Goal: Check status: Check status

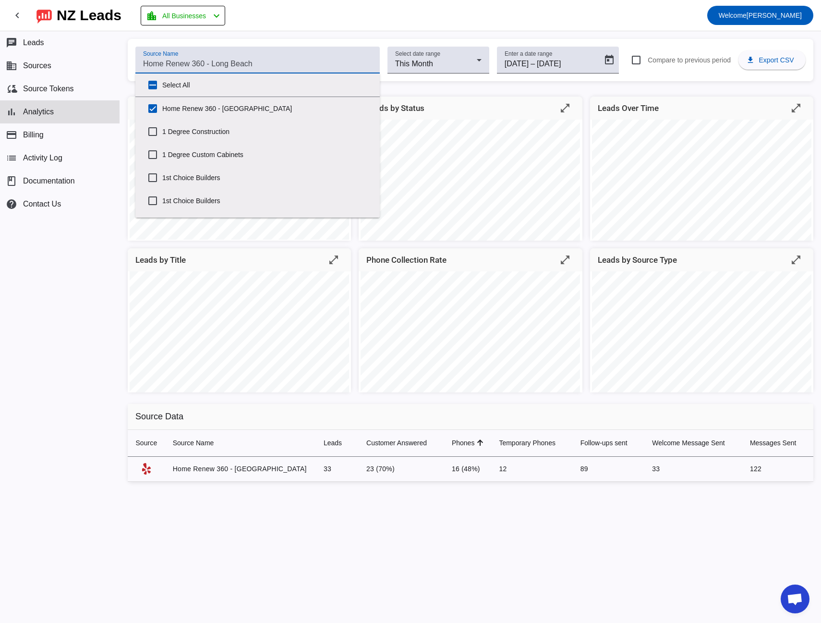
click at [227, 69] on input "Source Name" at bounding box center [257, 64] width 229 height 12
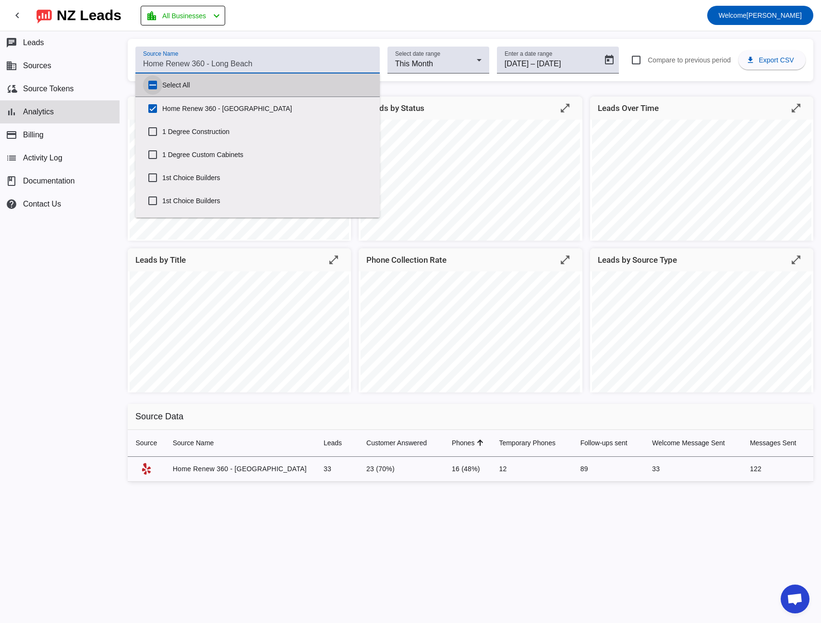
click at [151, 87] on input "Select All" at bounding box center [152, 84] width 19 height 19
checkbox input "true"
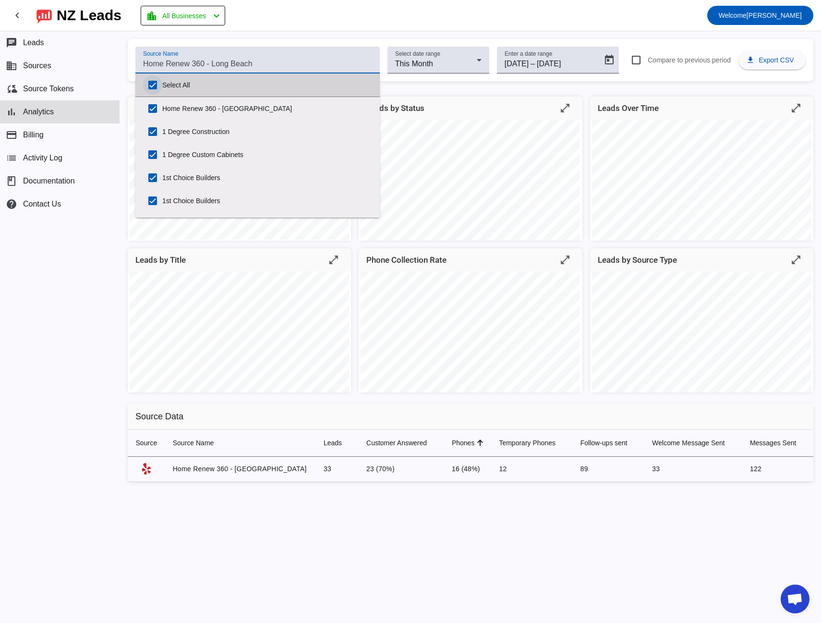
checkbox input "true"
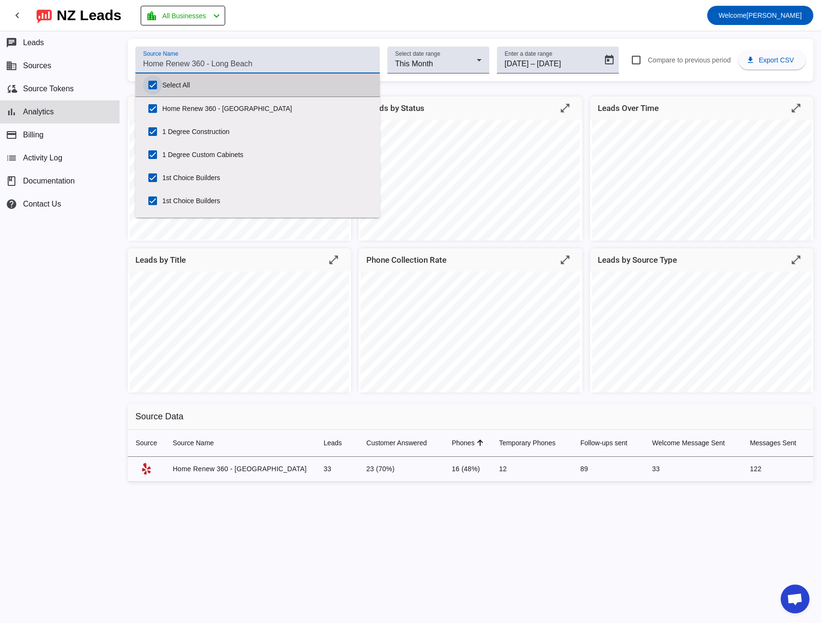
checkbox input "true"
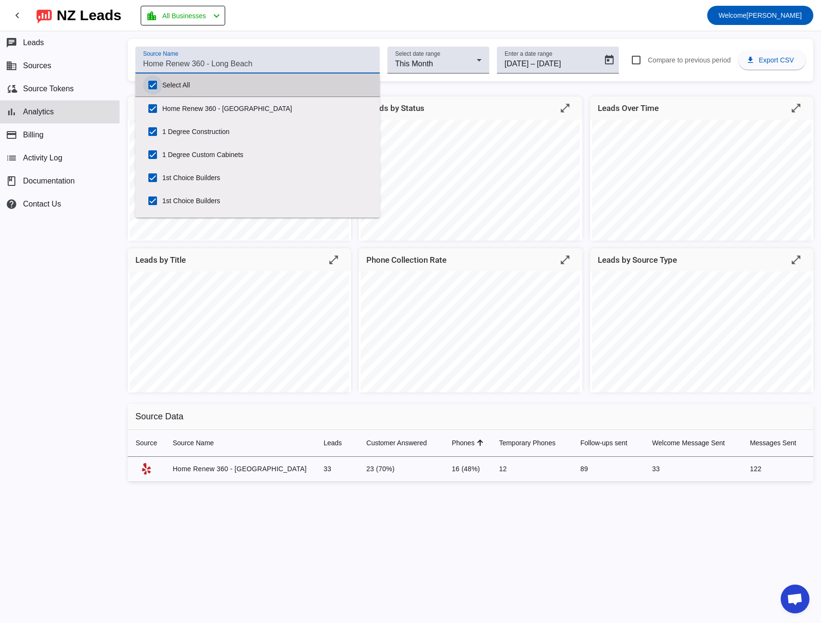
checkbox input "true"
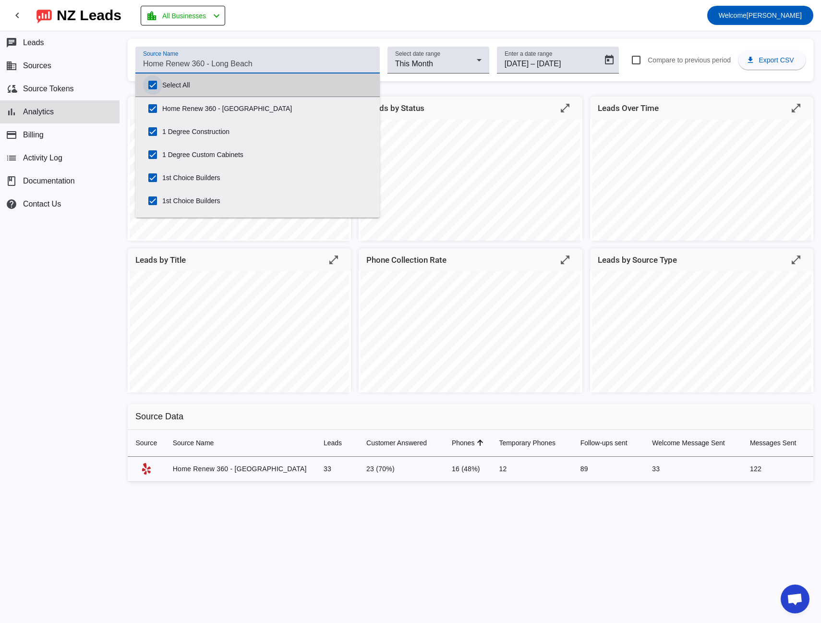
checkbox input "true"
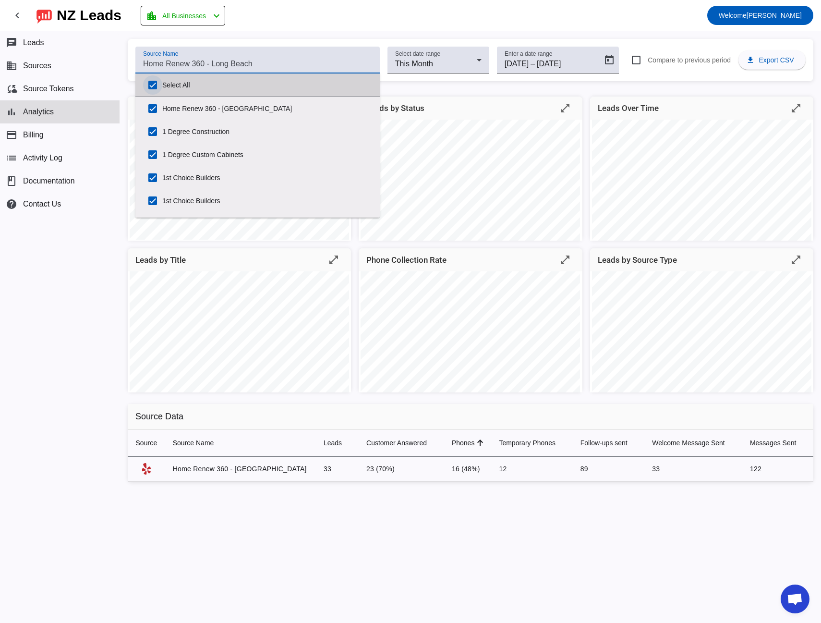
checkbox input "true"
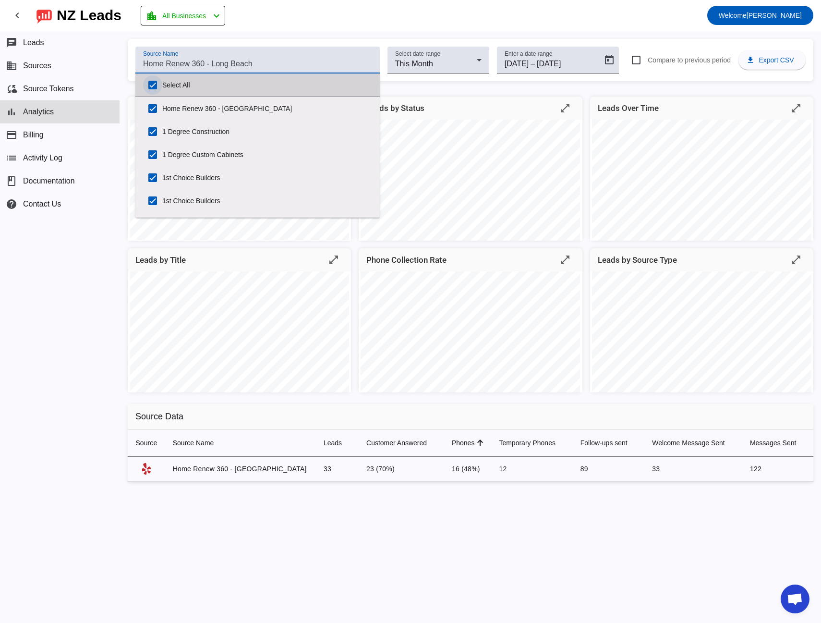
checkbox input "true"
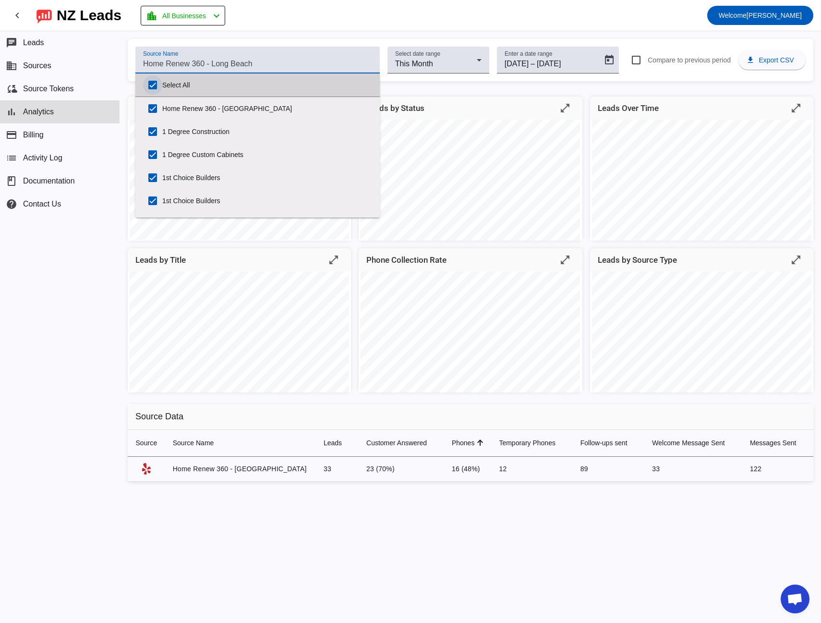
checkbox input "true"
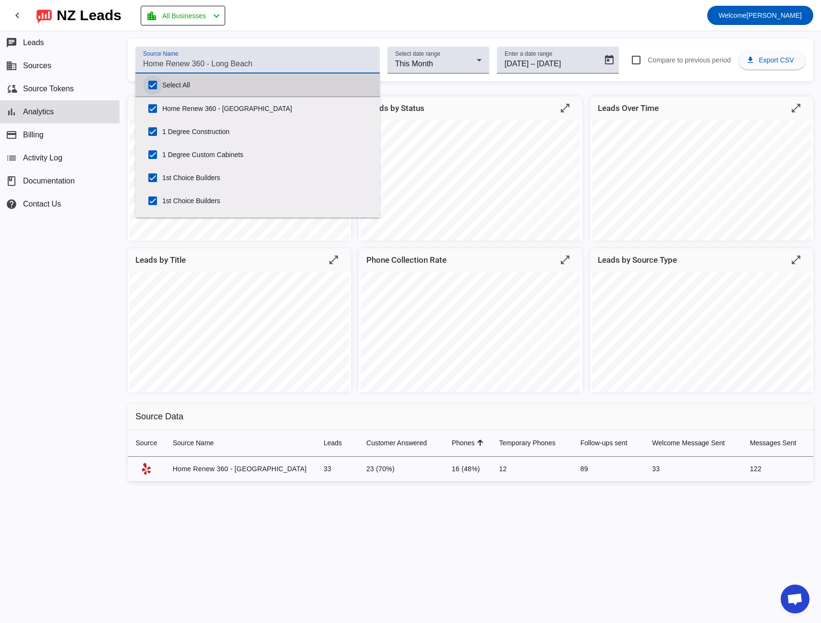
checkbox input "true"
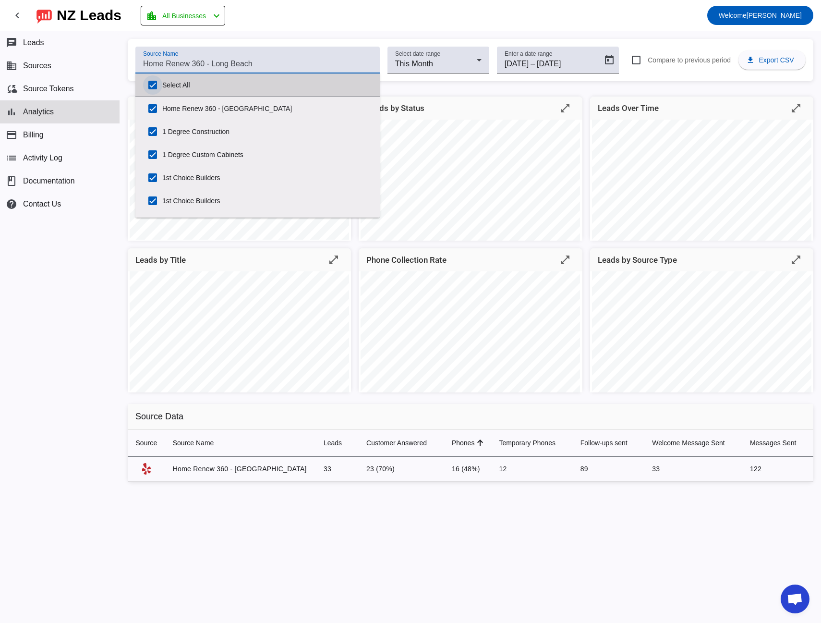
checkbox input "true"
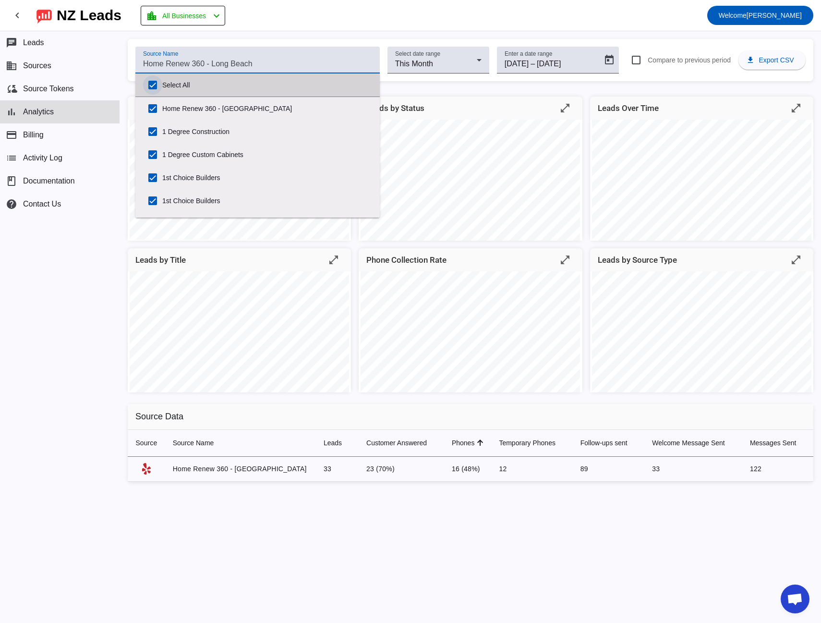
checkbox input "true"
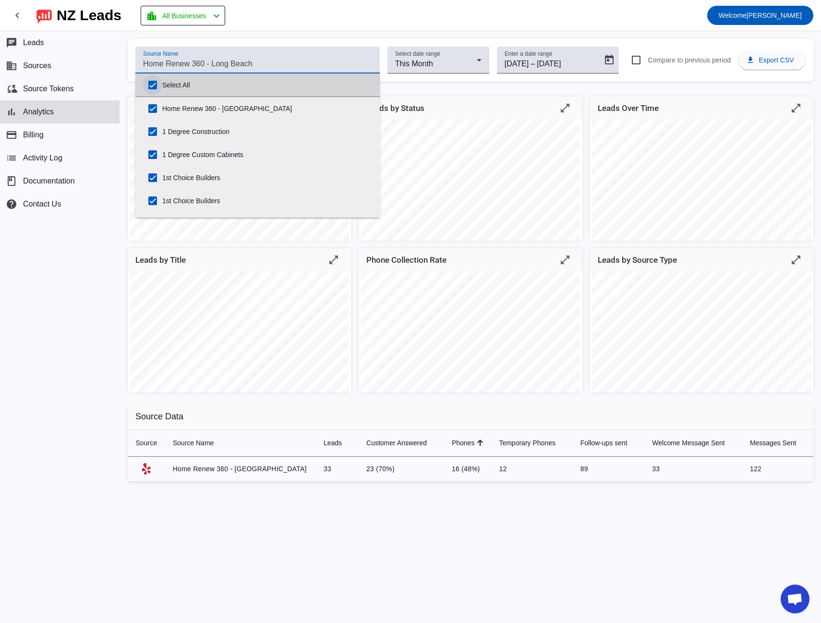
checkbox input "true"
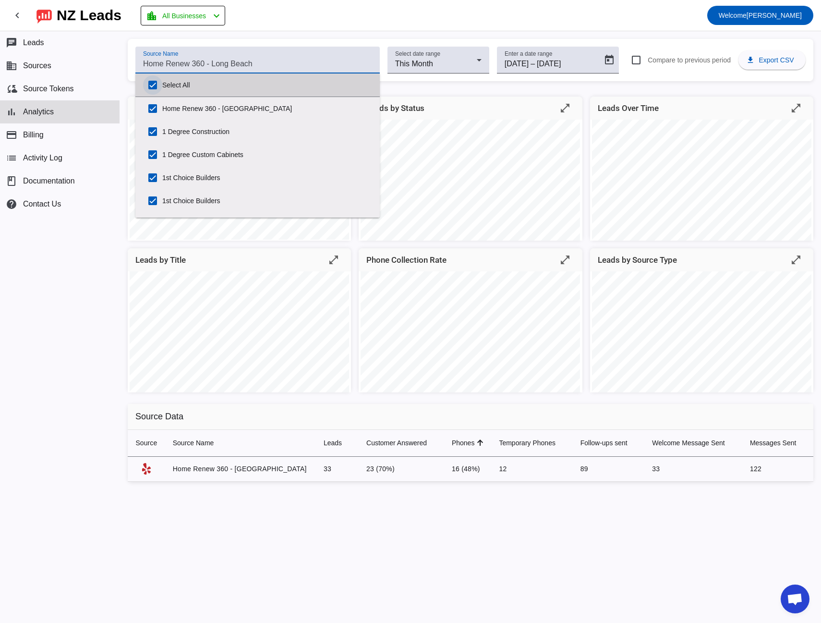
checkbox input "true"
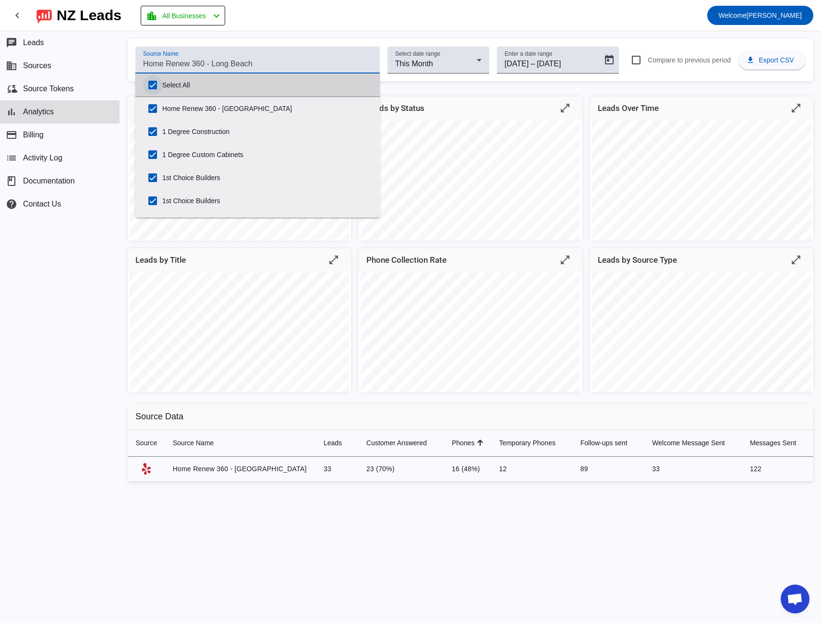
checkbox input "true"
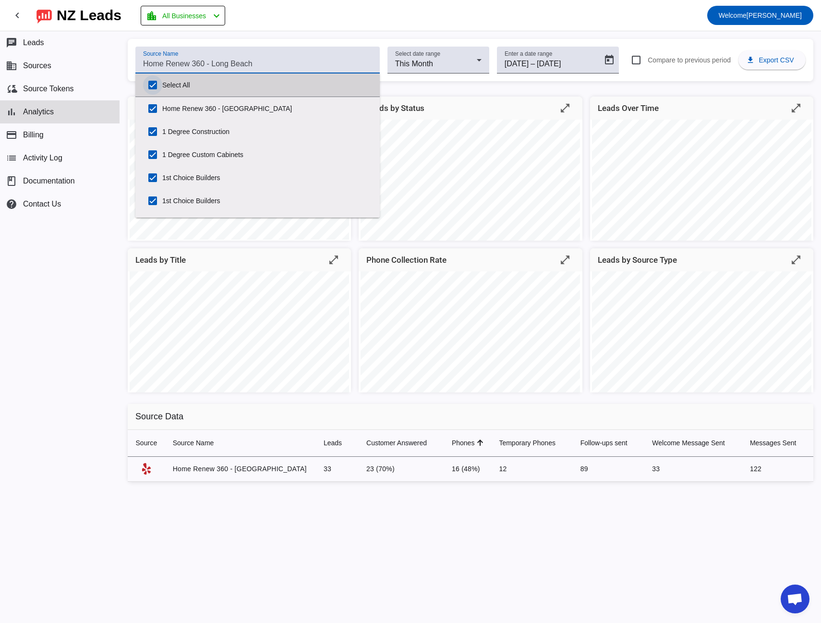
checkbox input "true"
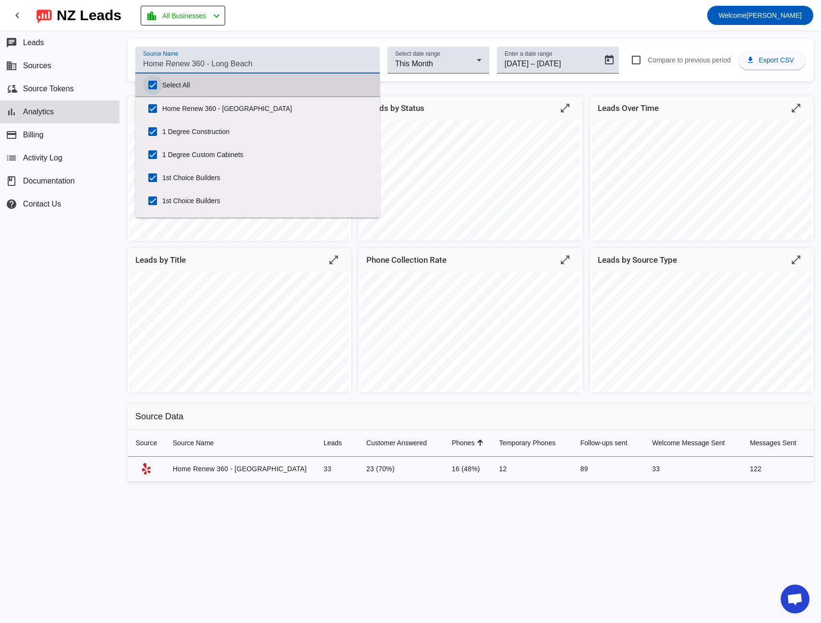
checkbox input "true"
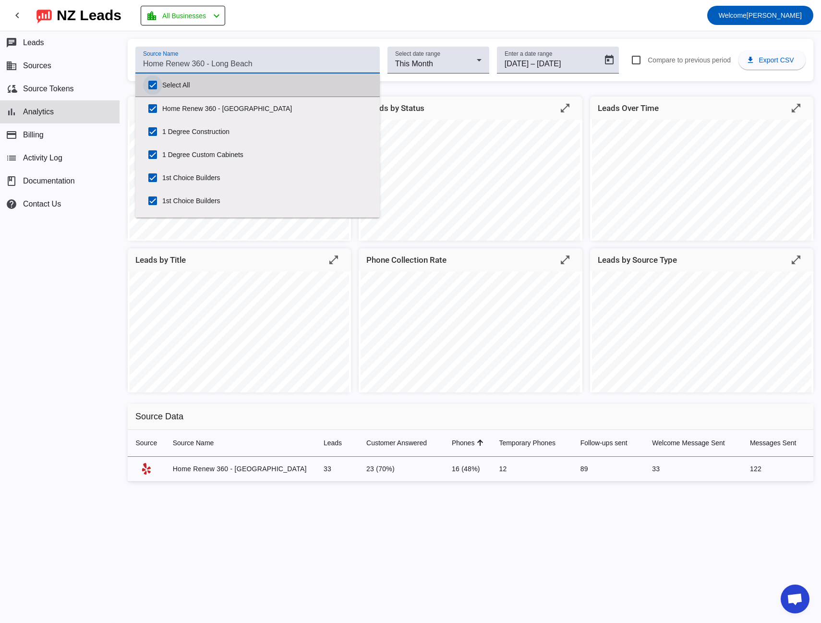
checkbox input "true"
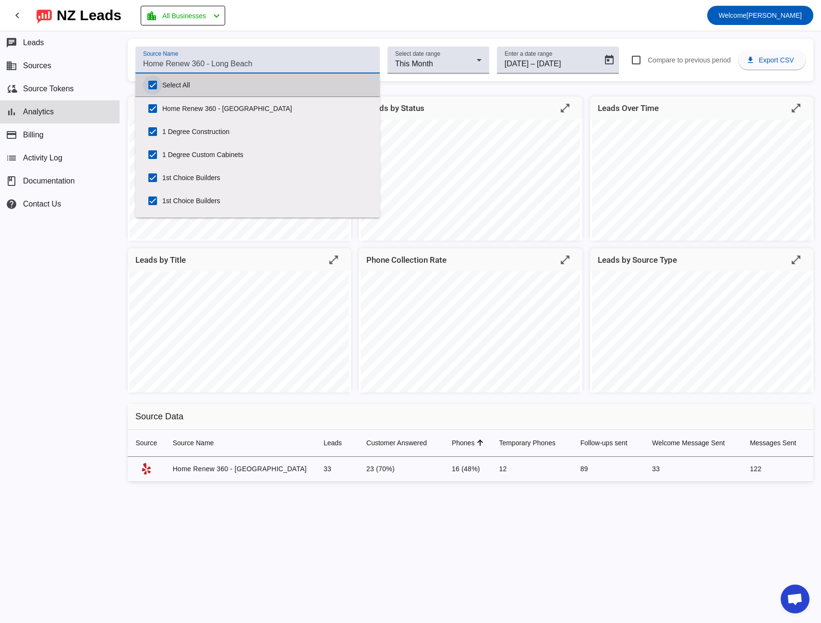
checkbox input "true"
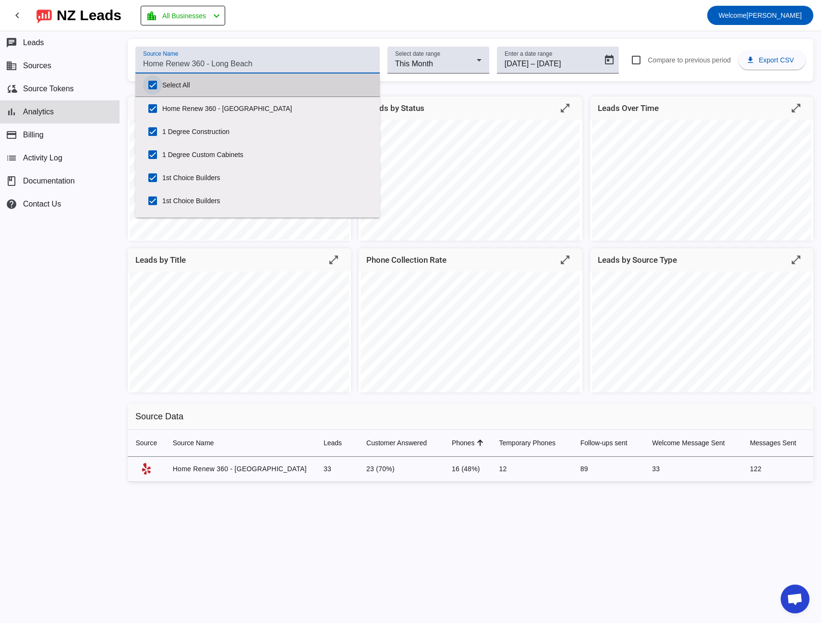
checkbox input "true"
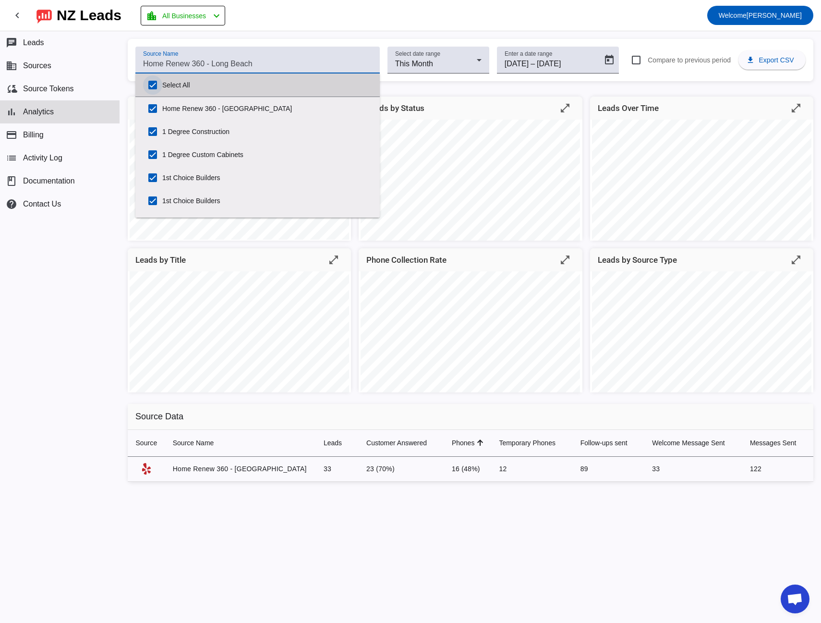
checkbox input "true"
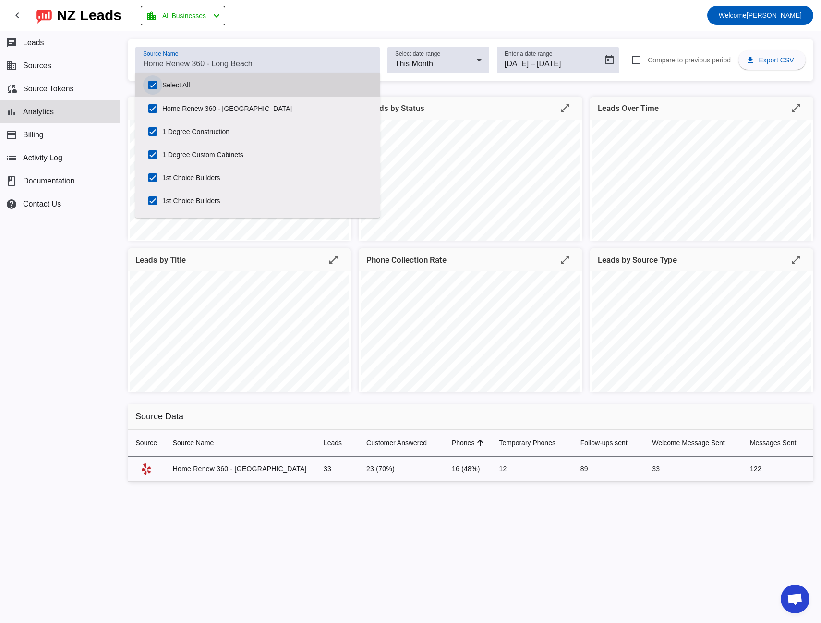
checkbox input "true"
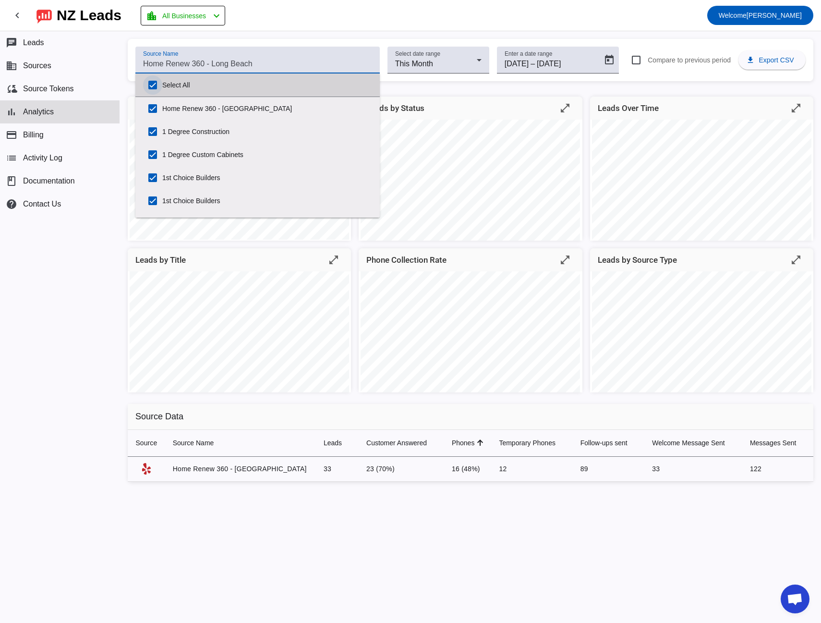
checkbox input "true"
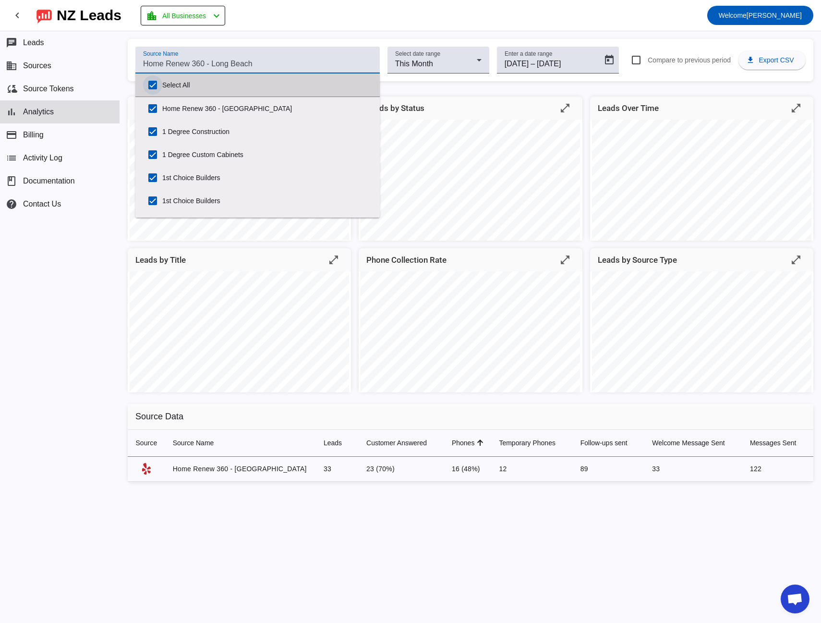
checkbox input "true"
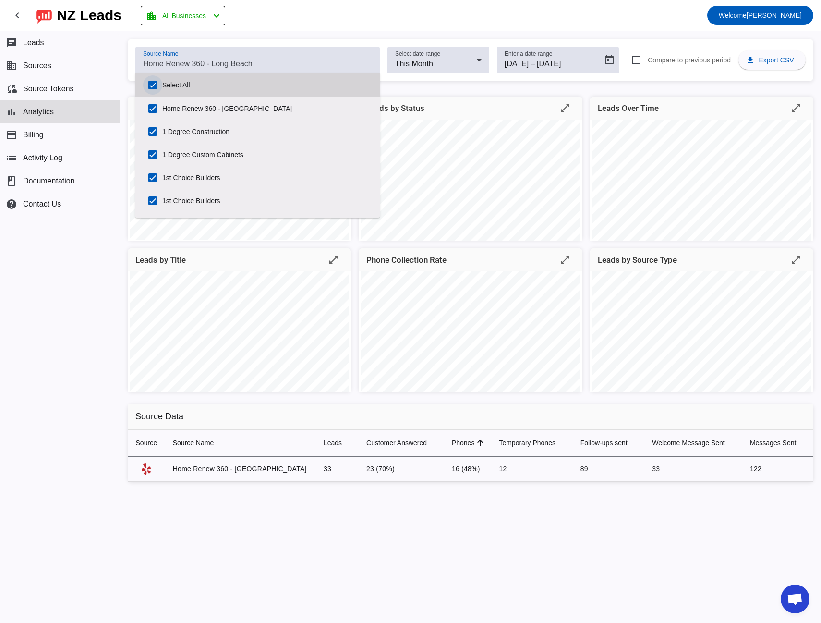
checkbox input "true"
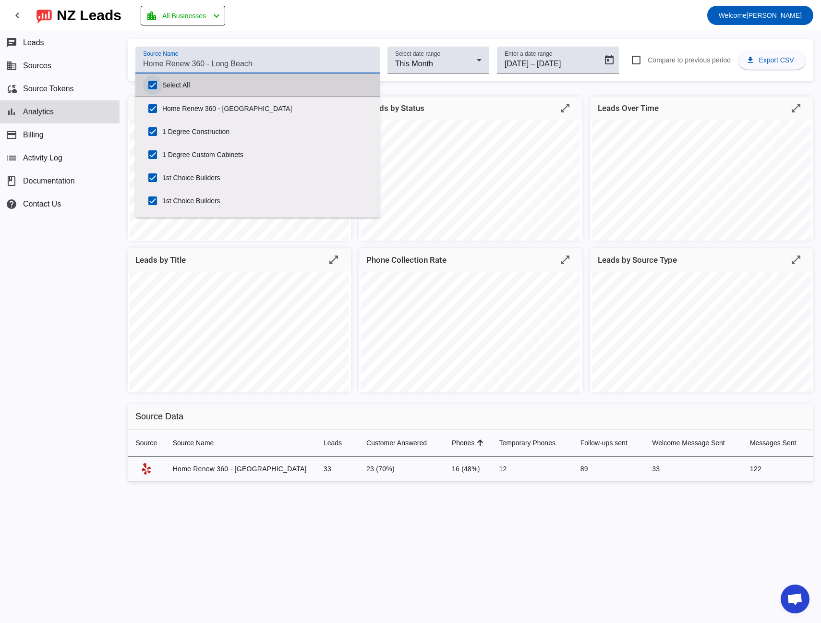
checkbox input "true"
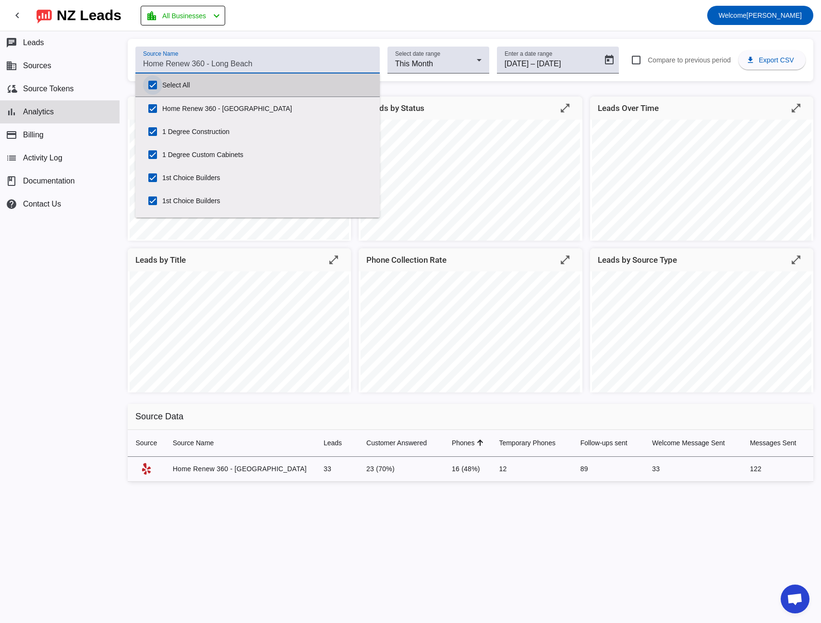
checkbox input "true"
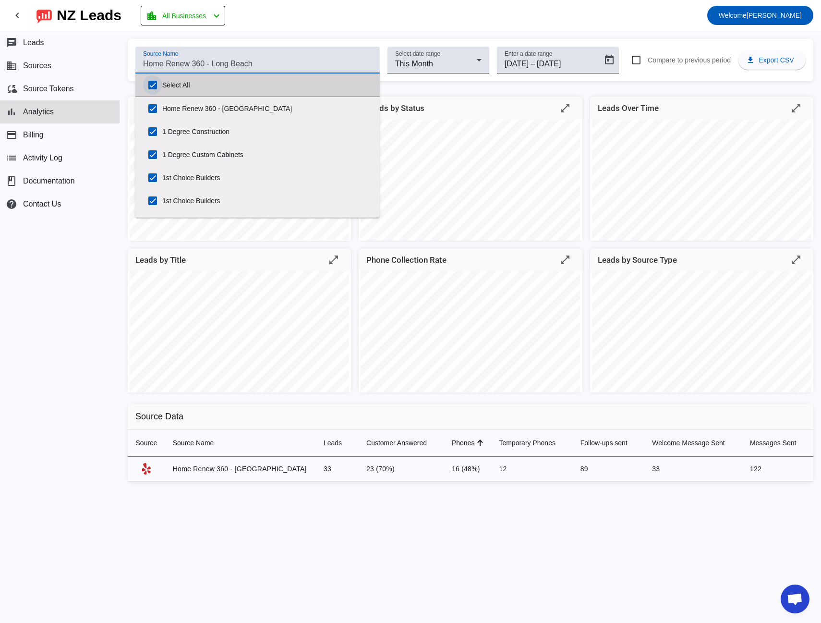
checkbox input "true"
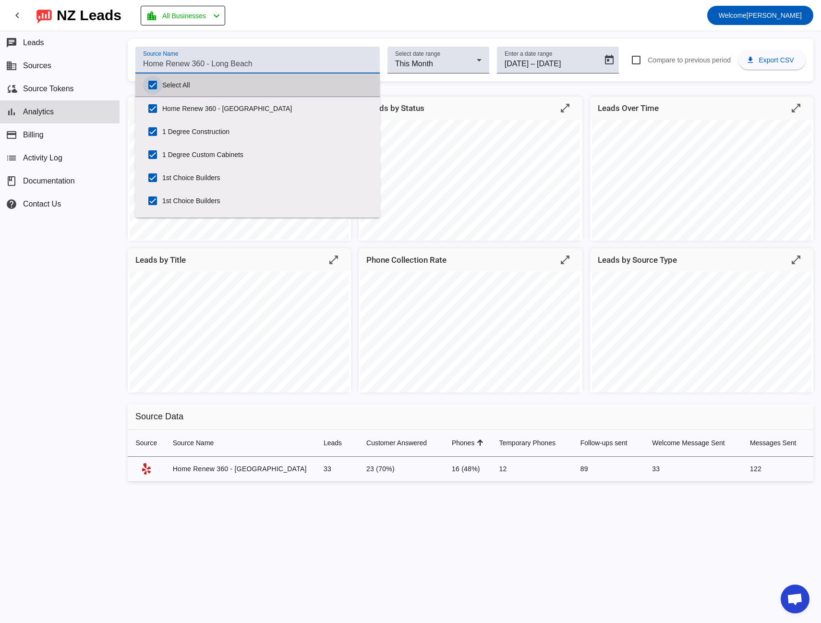
checkbox input "true"
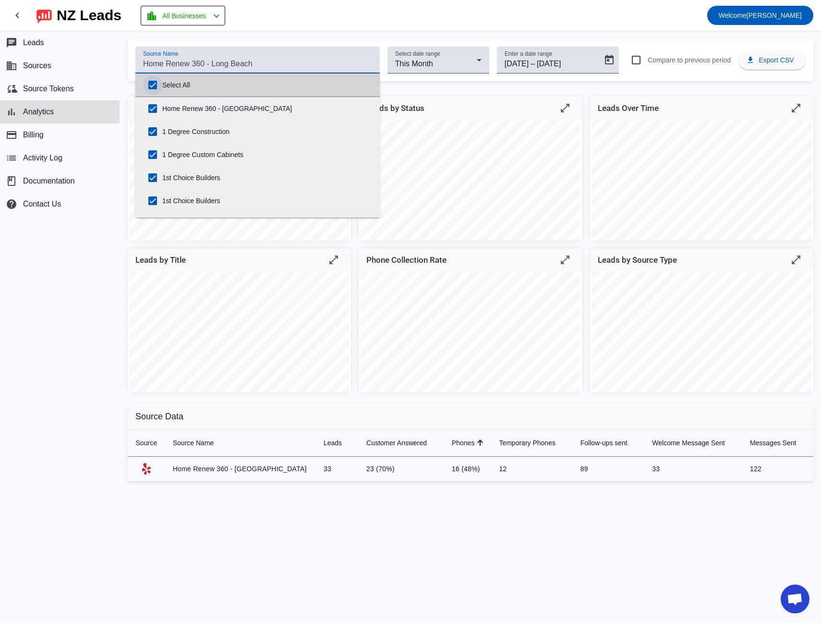
checkbox input "true"
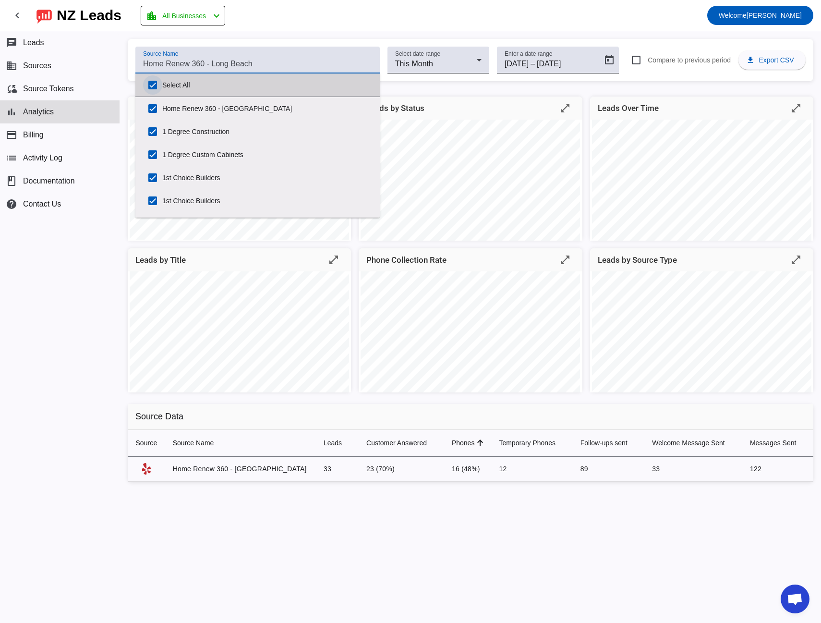
checkbox input "true"
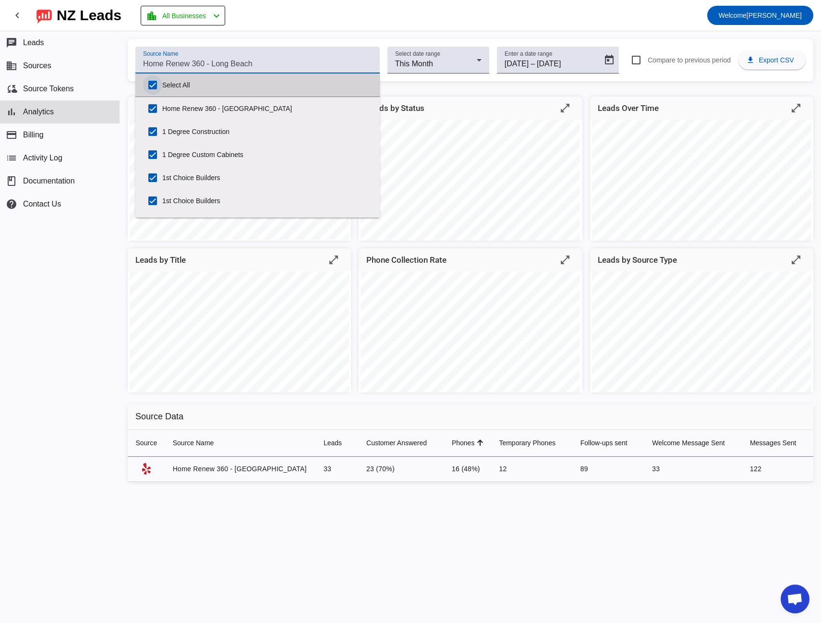
checkbox input "true"
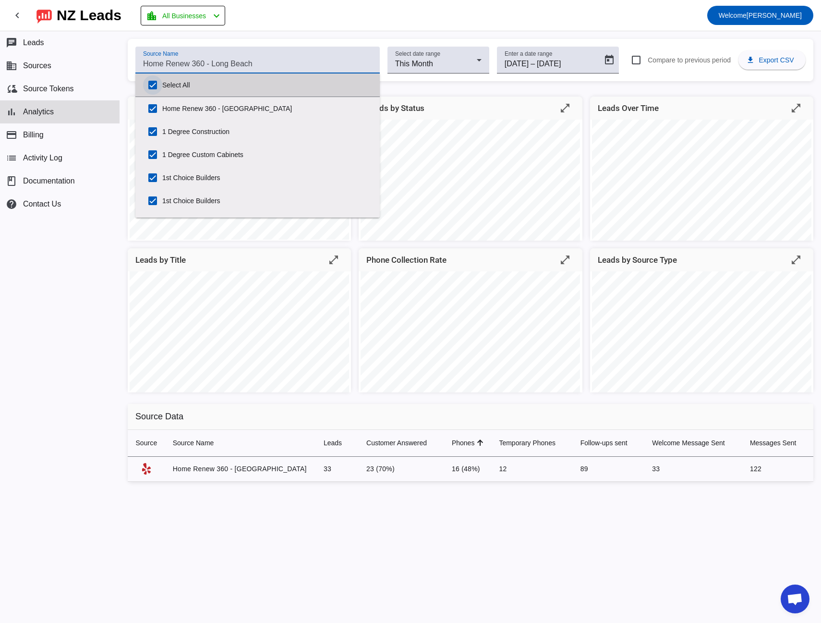
checkbox input "true"
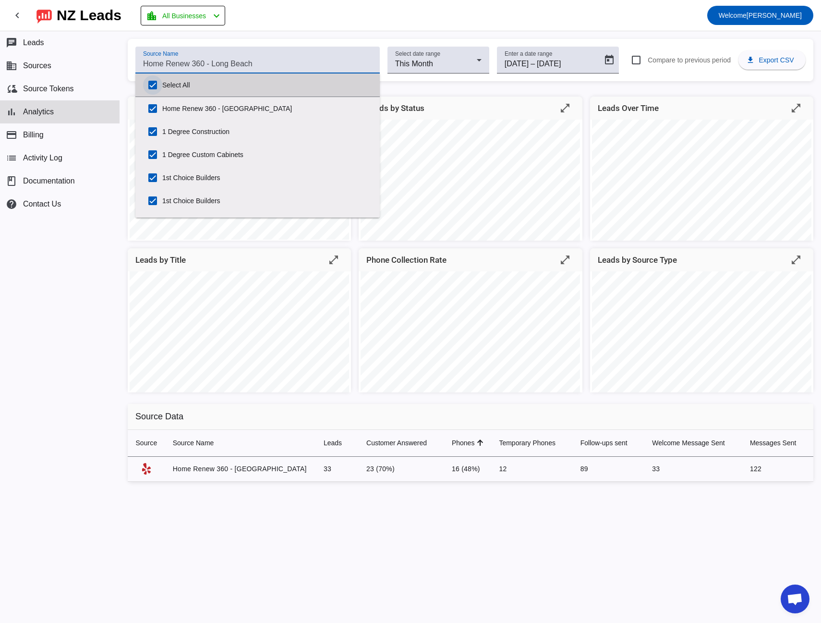
checkbox input "true"
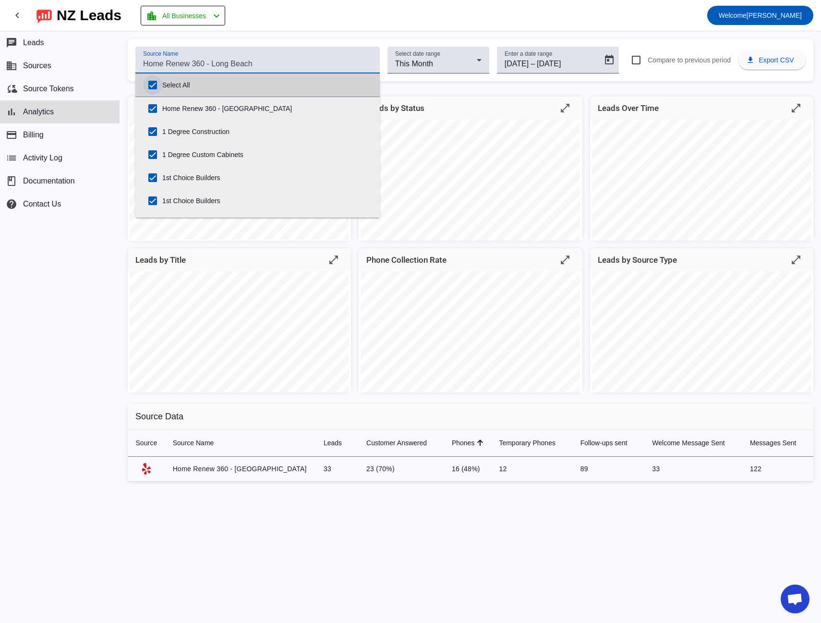
checkbox input "true"
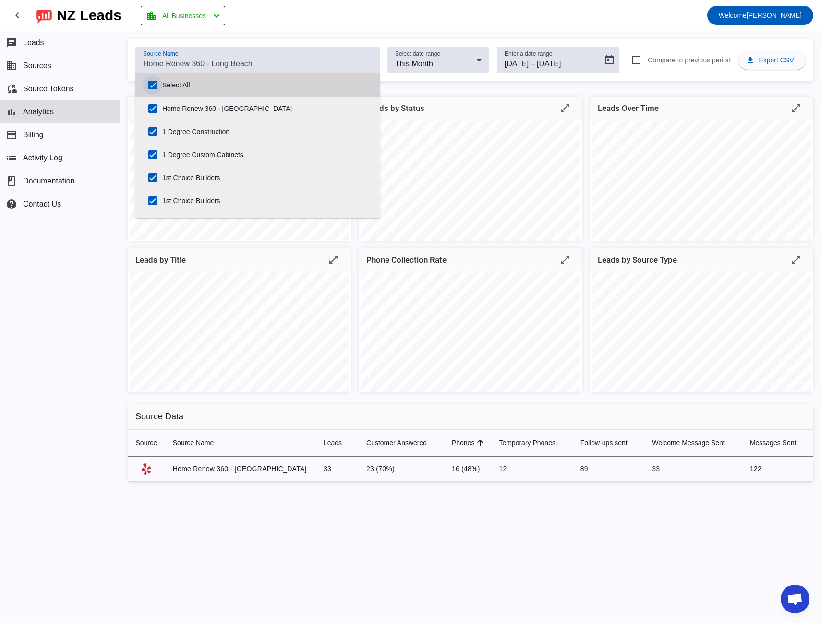
checkbox input "true"
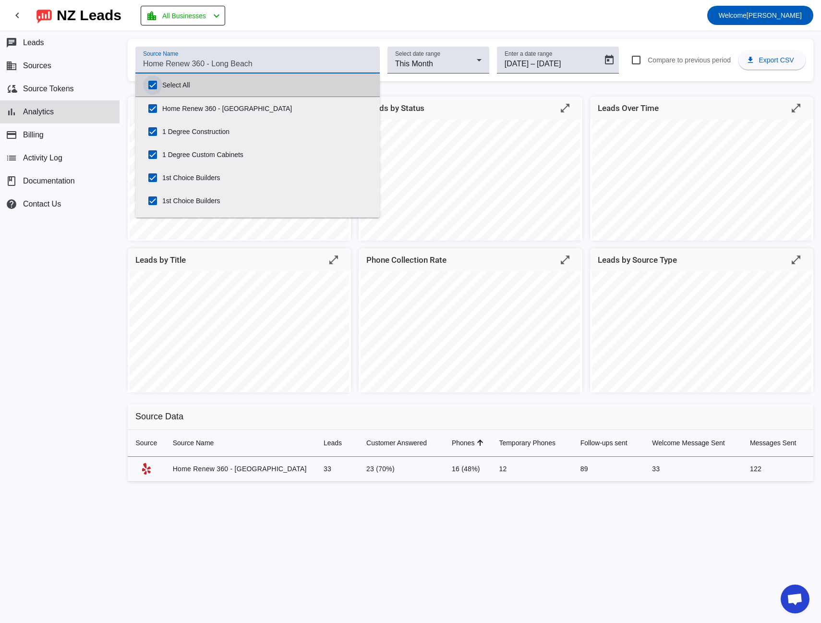
checkbox input "true"
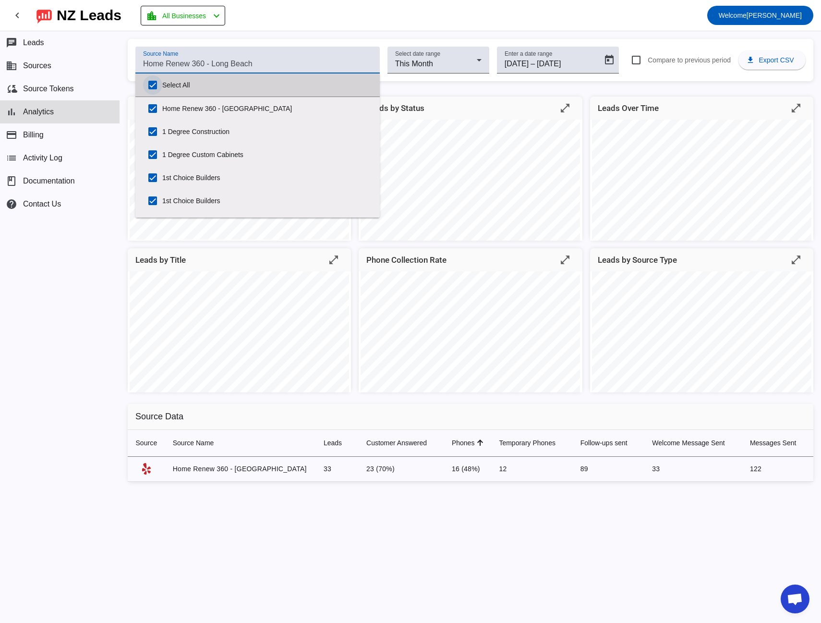
checkbox input "true"
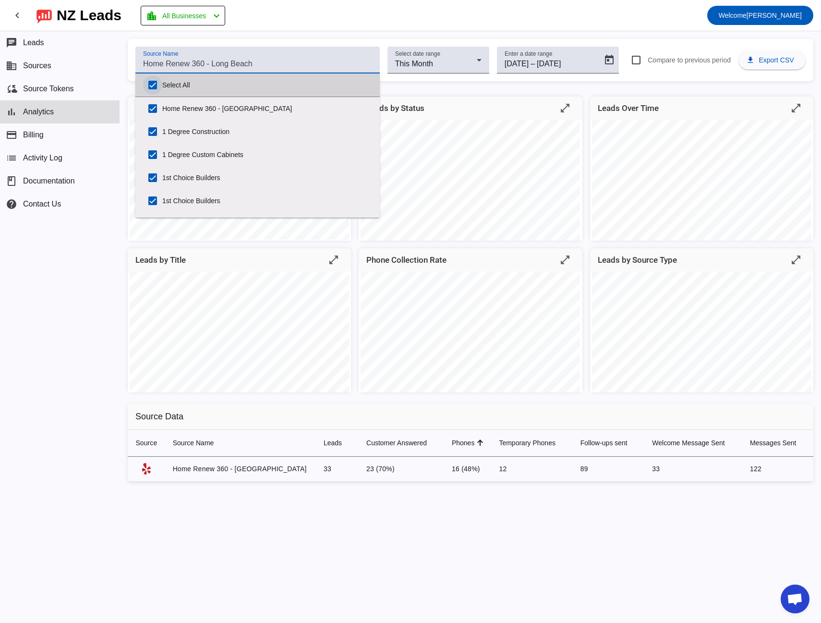
checkbox input "true"
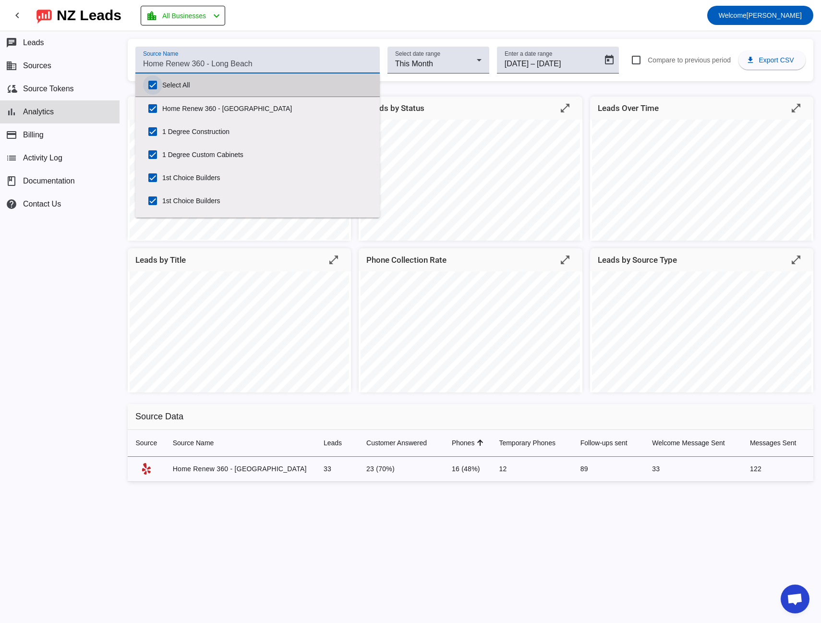
checkbox input "true"
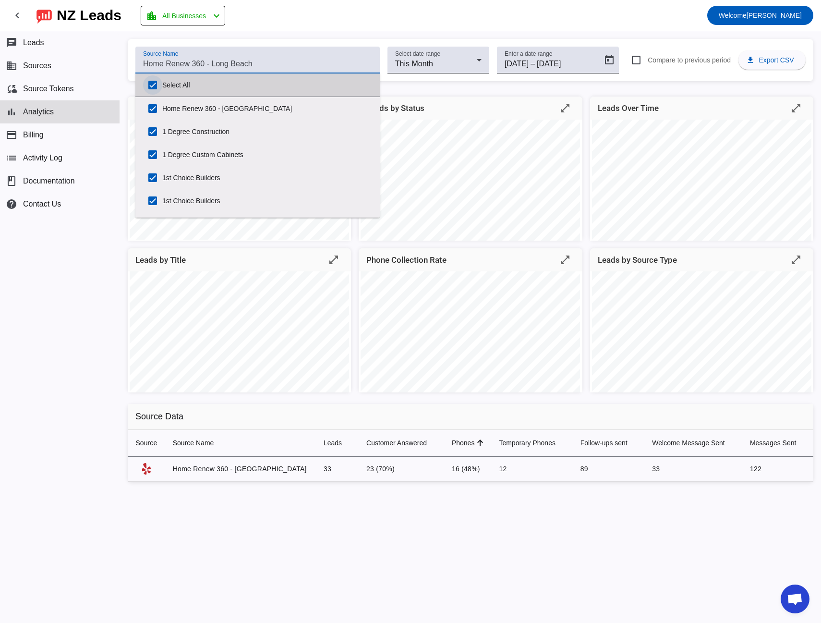
checkbox input "true"
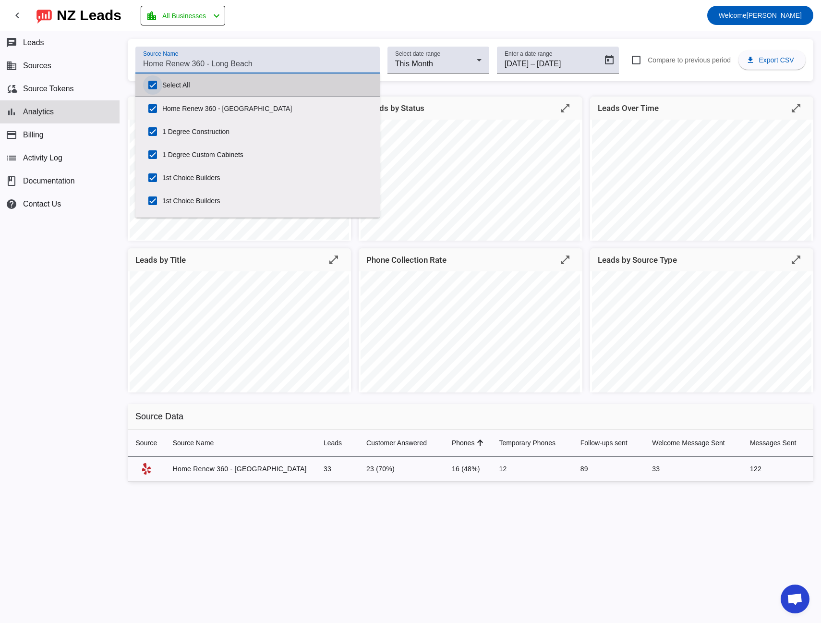
checkbox input "true"
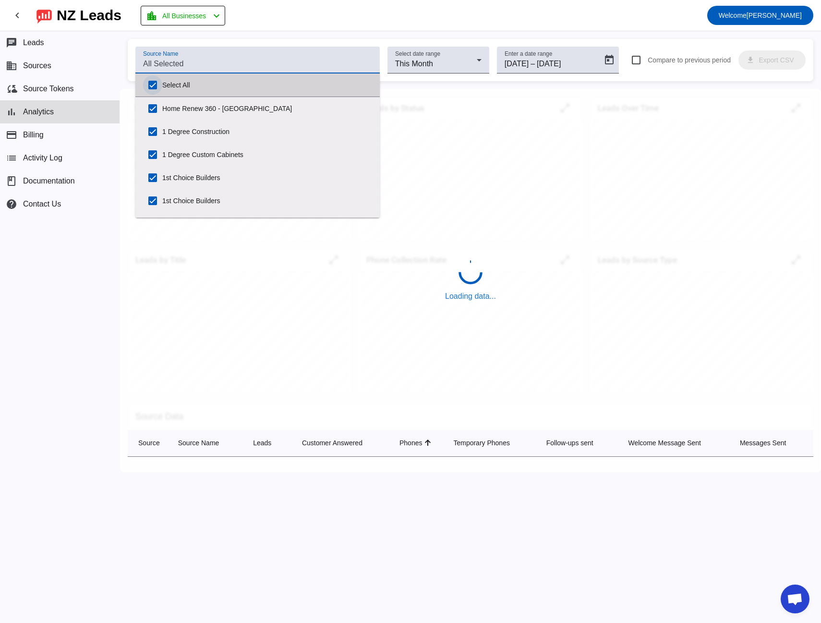
click at [151, 87] on input "Select All" at bounding box center [152, 84] width 19 height 19
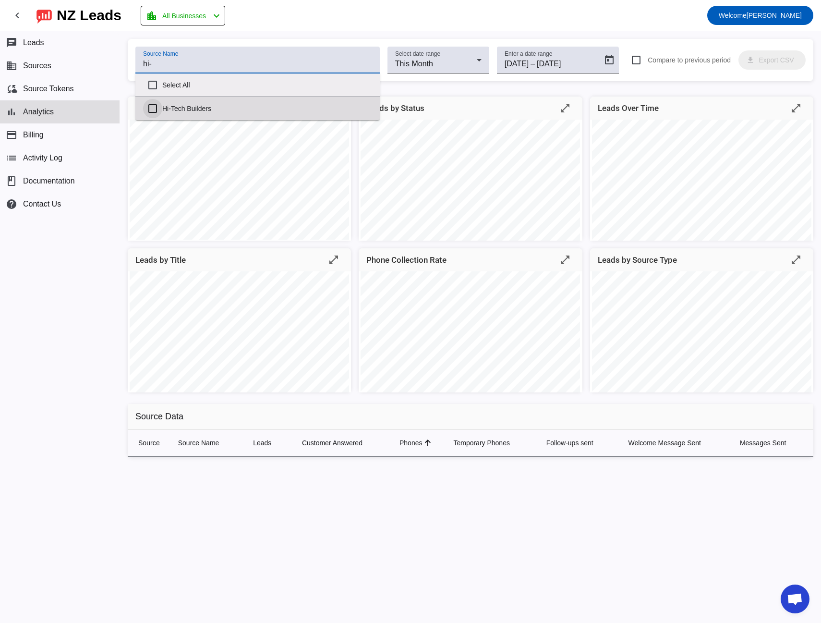
click at [154, 109] on input "Hi-Tech Builders" at bounding box center [152, 108] width 19 height 19
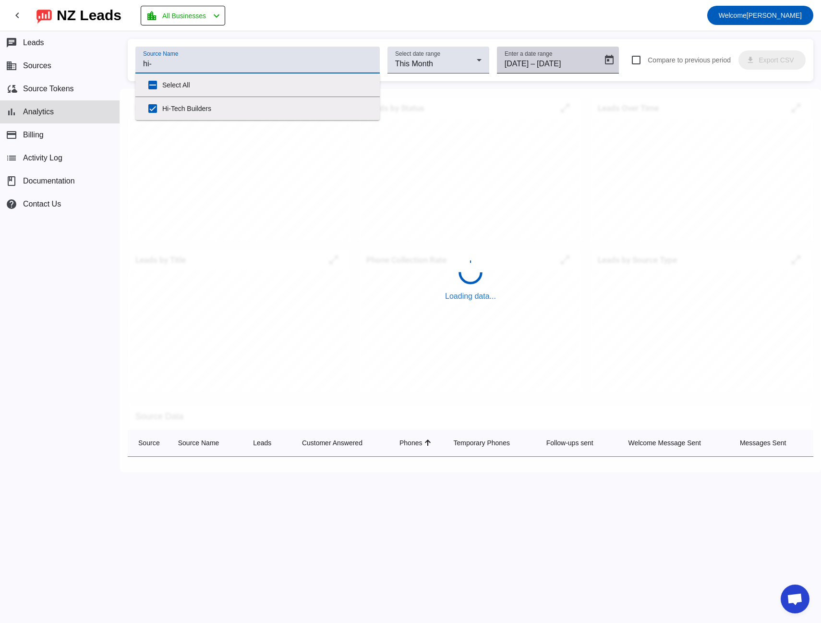
click at [553, 57] on div "Enter a date range [DATE] [DATE] – [DATE] [DATE]" at bounding box center [551, 60] width 93 height 27
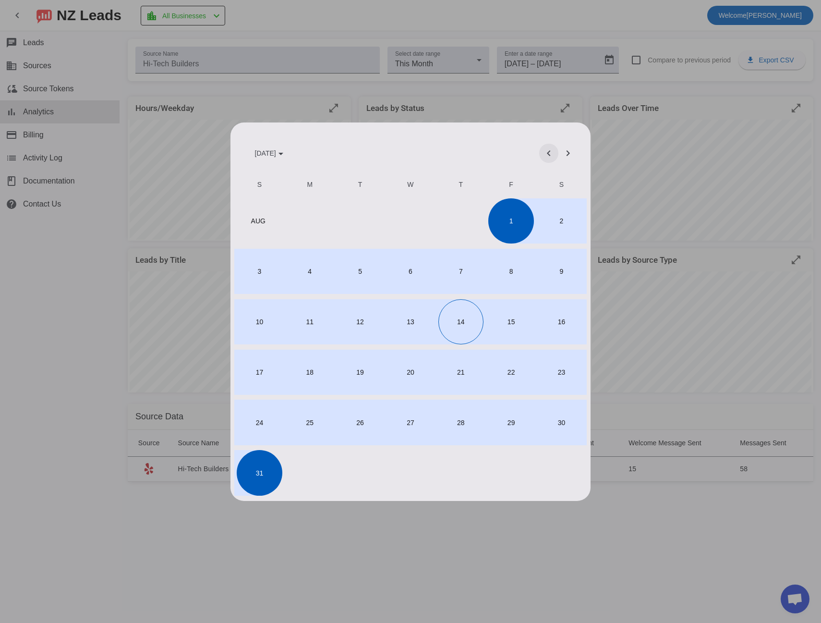
click at [550, 158] on span "Previous month" at bounding box center [548, 153] width 23 height 23
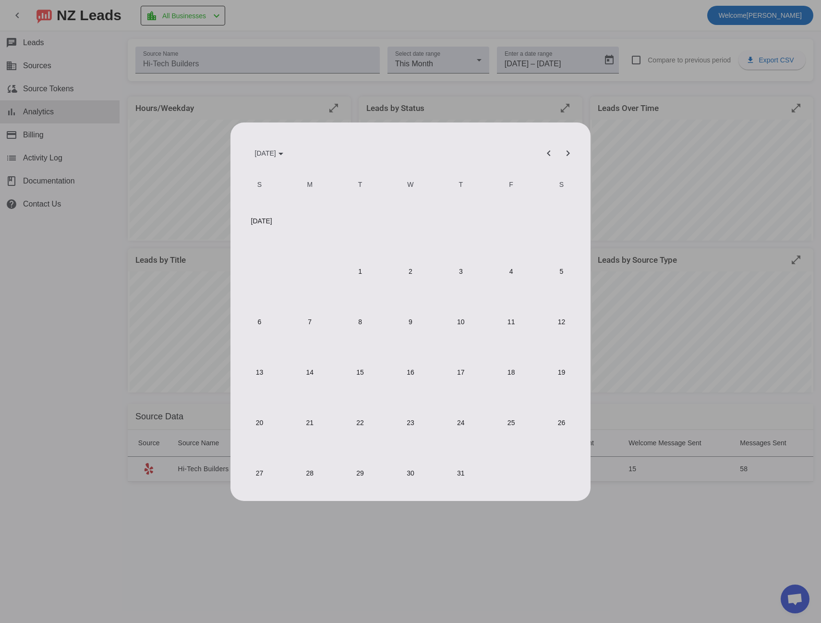
click at [367, 278] on span "1" at bounding box center [360, 271] width 45 height 45
click at [459, 476] on span "31" at bounding box center [460, 472] width 45 height 45
